Goal: Find contact information: Find contact information

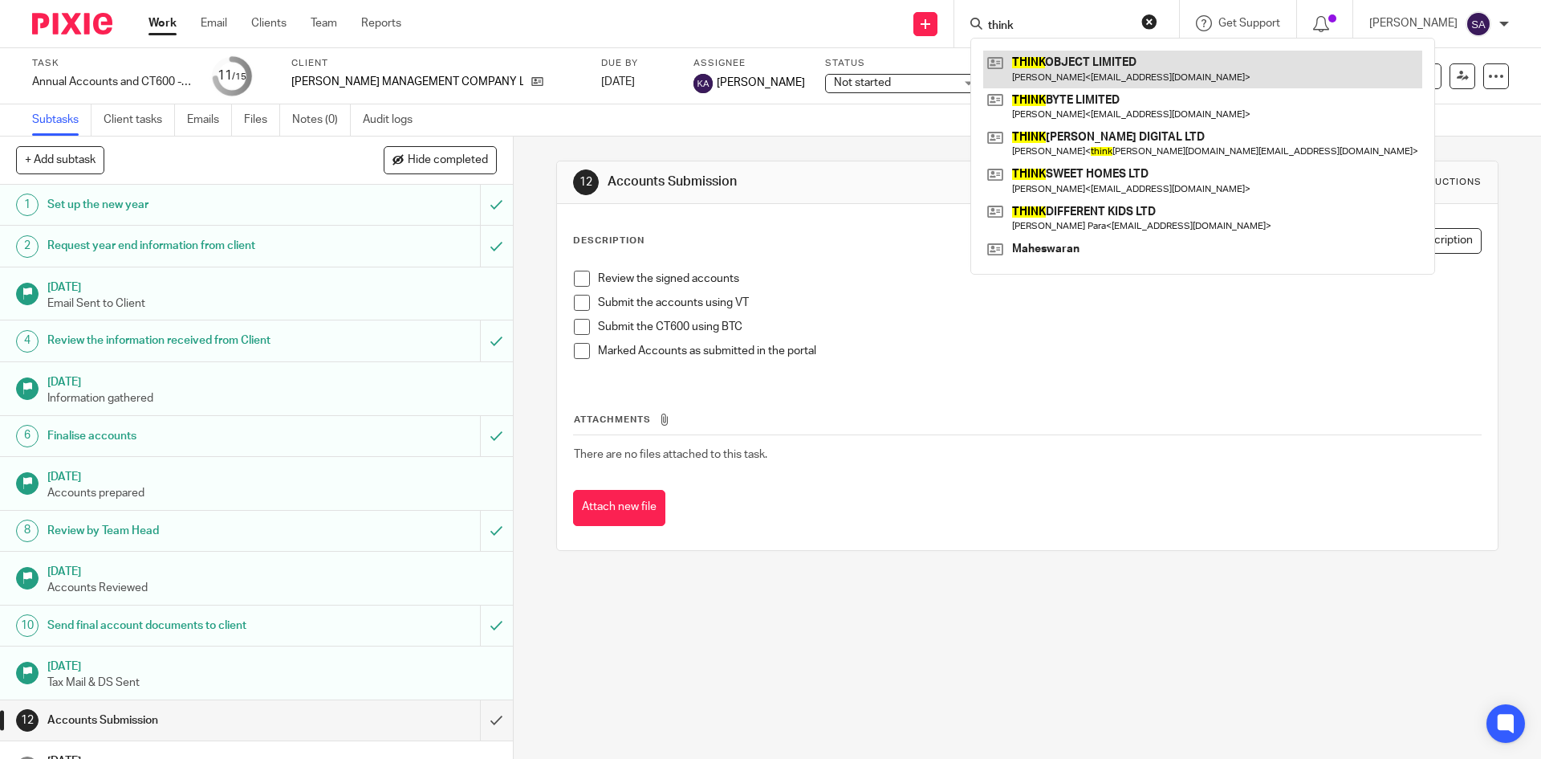
type input "think"
click at [1125, 56] on link at bounding box center [1202, 69] width 439 height 37
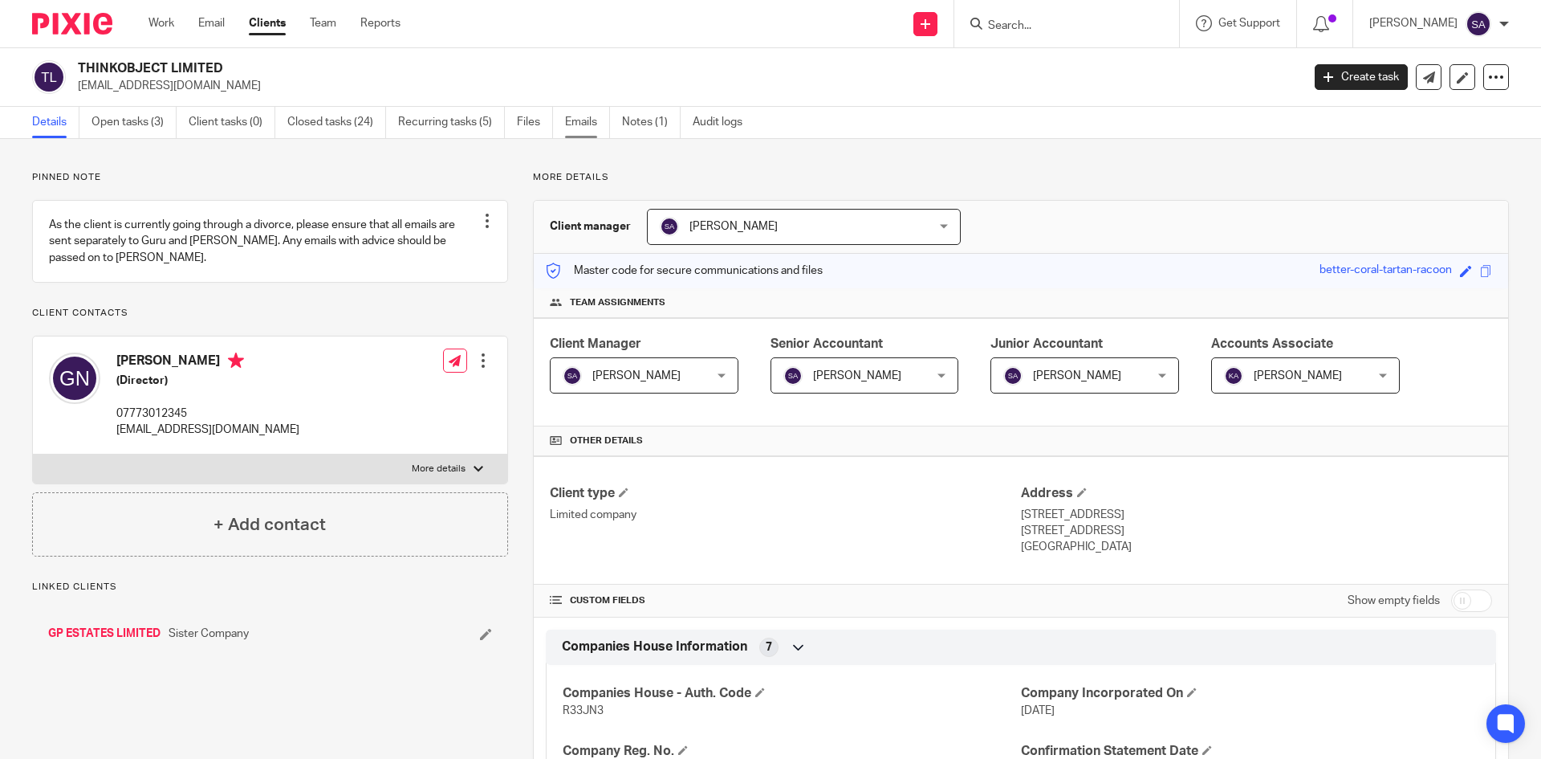
click at [571, 121] on link "Emails" at bounding box center [587, 122] width 45 height 31
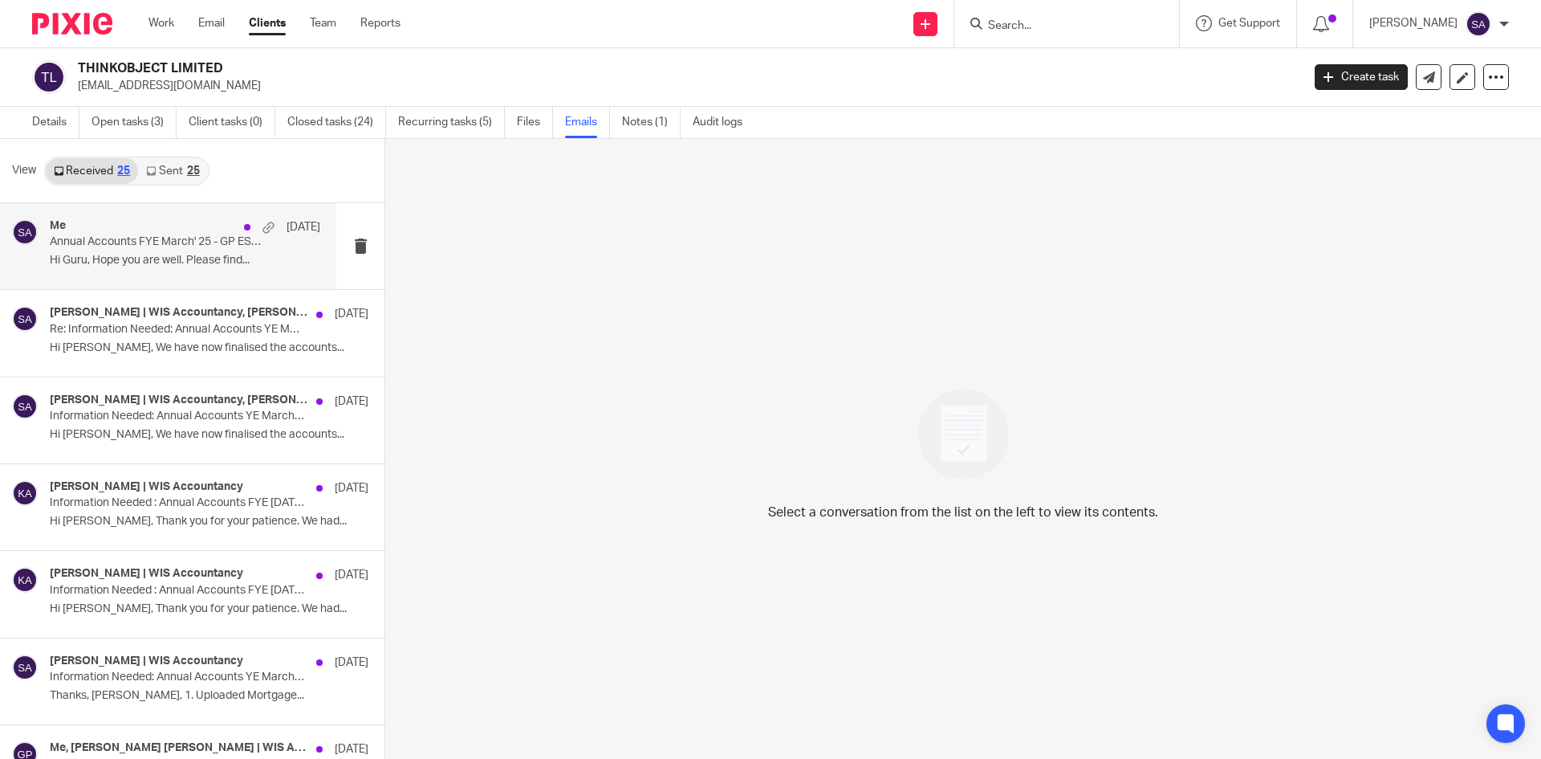
click at [150, 244] on p "Annual Accounts FYE March' 25 - GP ESTATES LIMITED" at bounding box center [158, 242] width 217 height 14
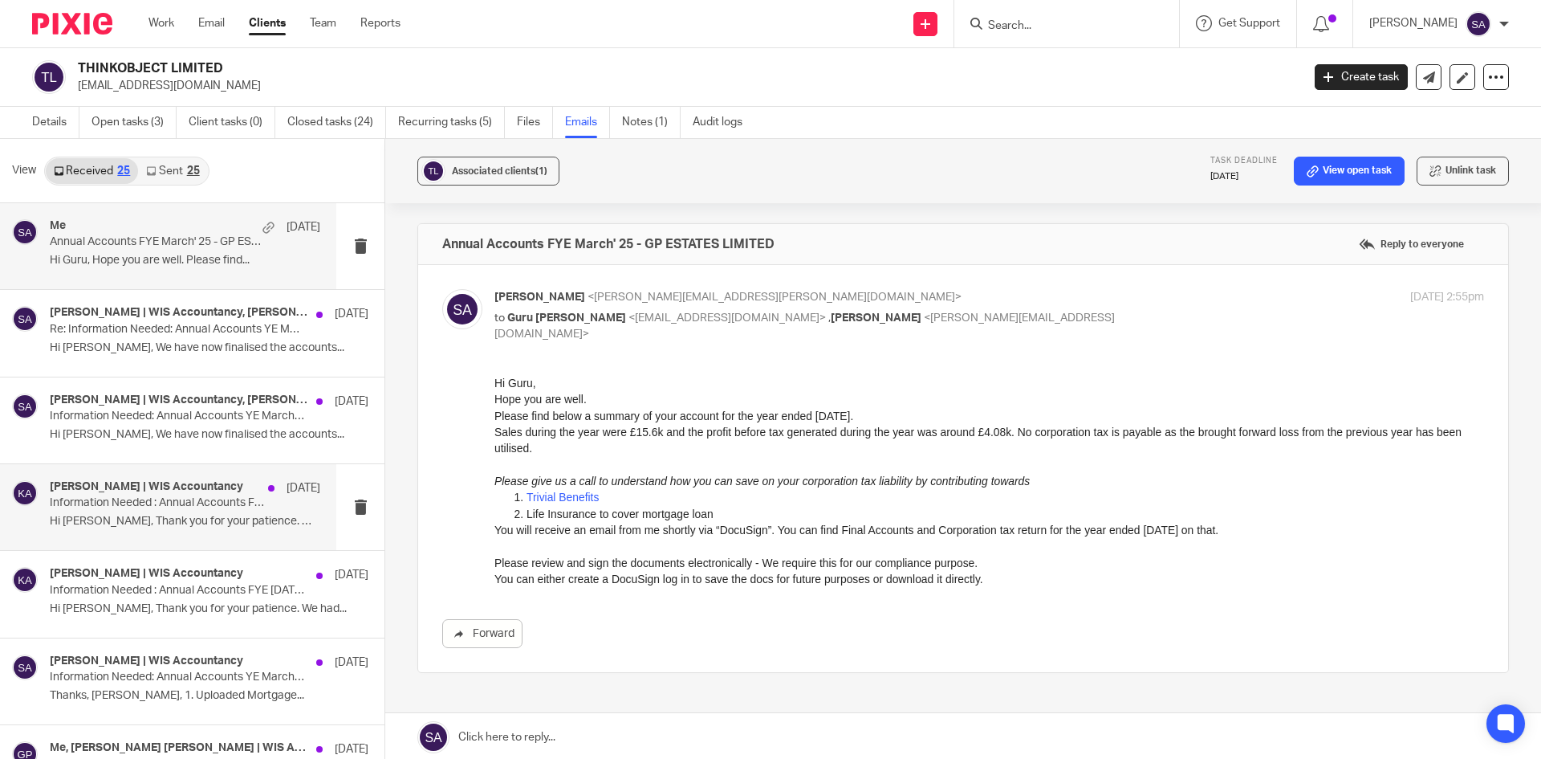
click at [170, 484] on h4 "Kaveesha Aththanayake | WIS Accountancy" at bounding box center [146, 487] width 193 height 14
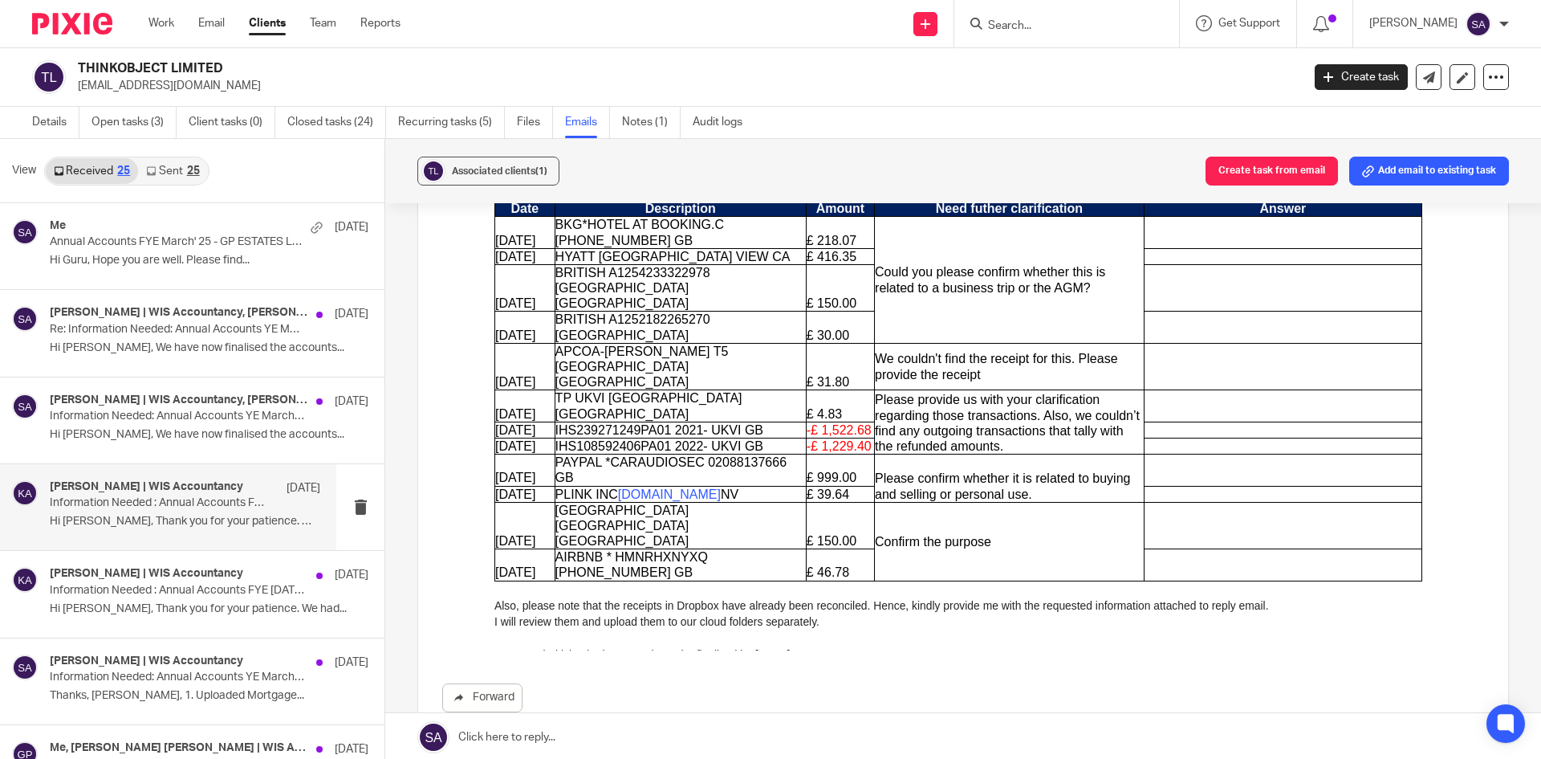
scroll to position [482, 0]
